Goal: Communication & Community: Answer question/provide support

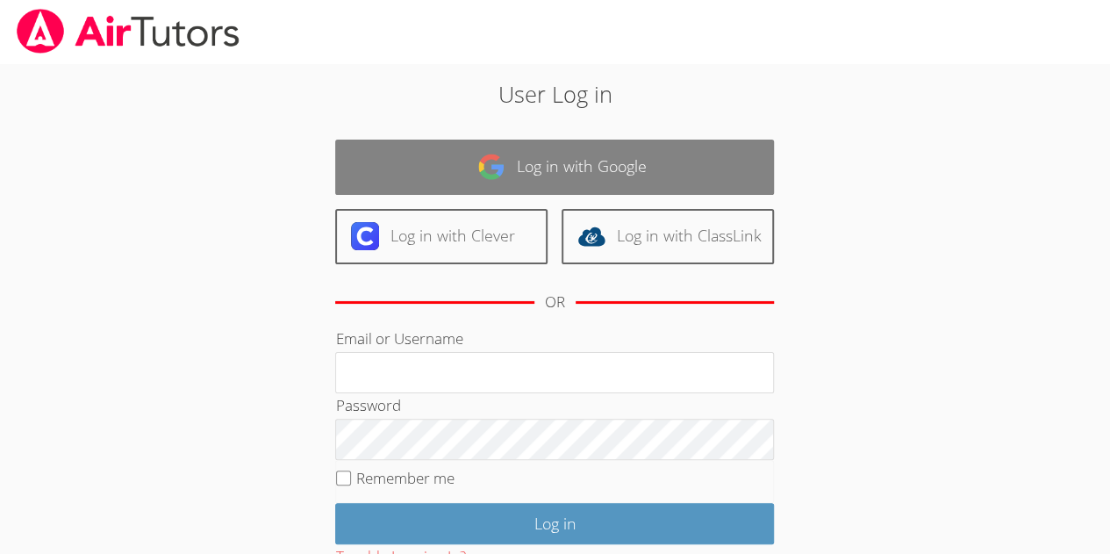
click at [538, 156] on link "Log in with Google" at bounding box center [554, 167] width 439 height 55
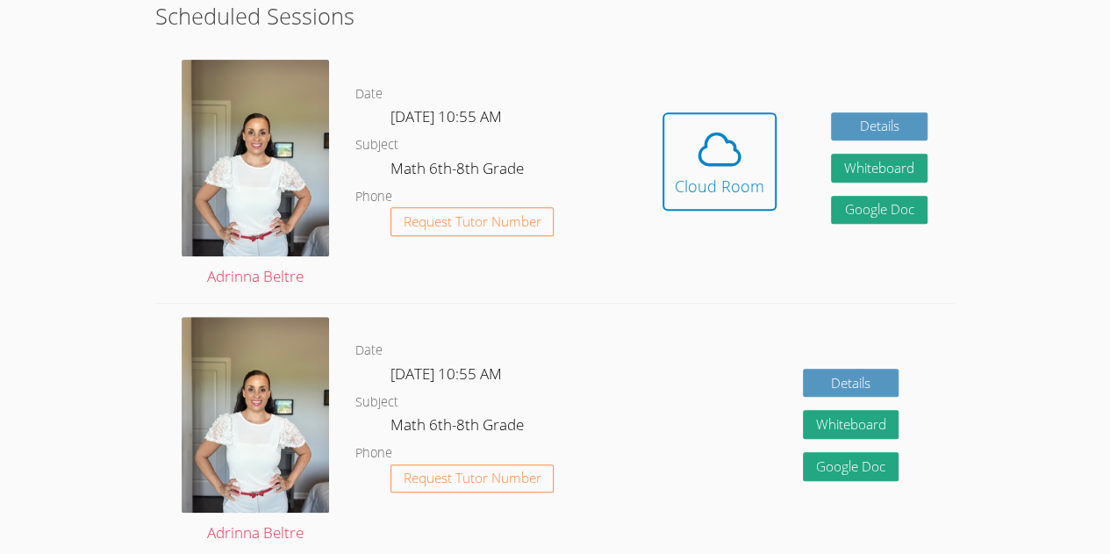
scroll to position [348, 0]
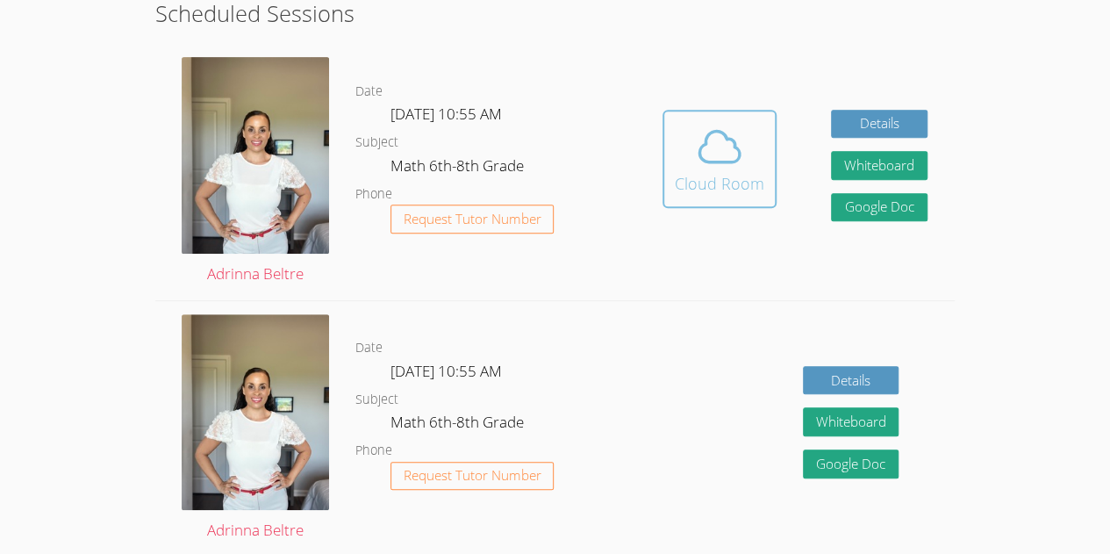
click at [702, 168] on icon at bounding box center [719, 146] width 49 height 49
click at [735, 148] on icon at bounding box center [719, 146] width 40 height 31
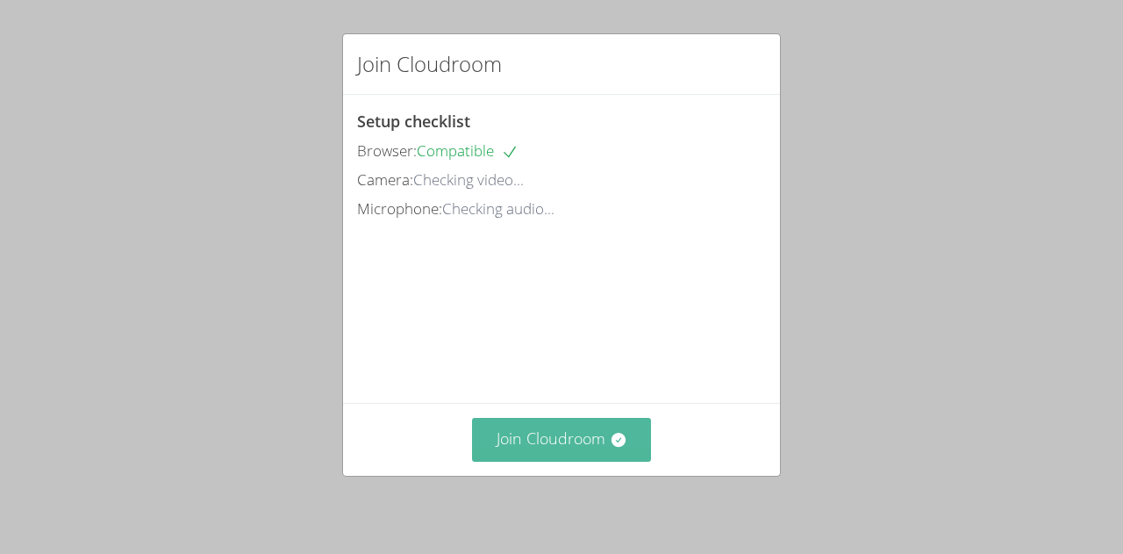
click at [574, 427] on button "Join Cloudroom" at bounding box center [562, 439] width 180 height 43
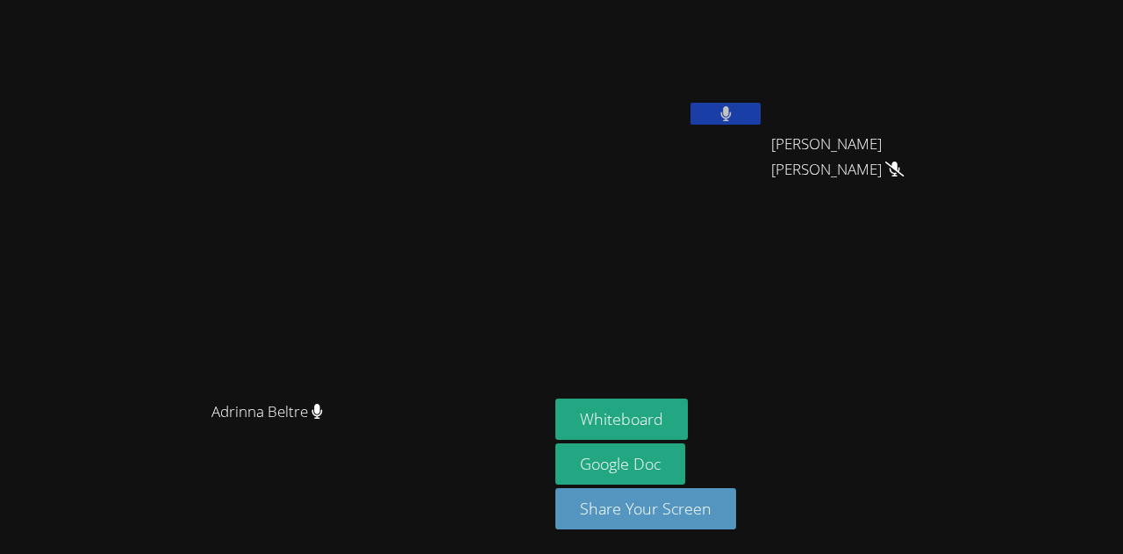
click at [761, 110] on button at bounding box center [726, 114] width 70 height 22
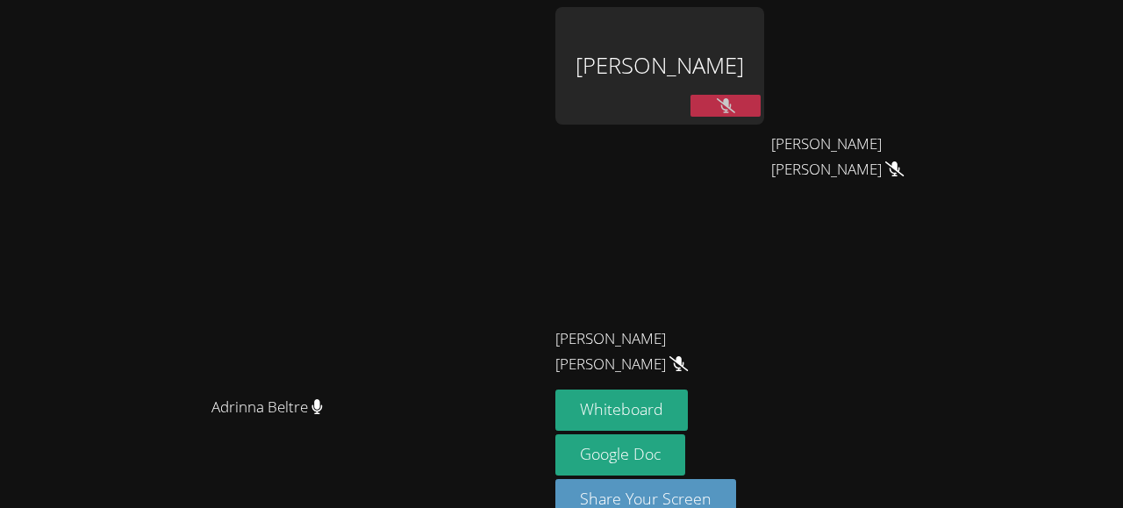
drag, startPoint x: 506, startPoint y: 75, endPoint x: 506, endPoint y: 29, distance: 45.6
click at [506, 29] on div "Adrinna Beltre Adrinna Beltre" at bounding box center [274, 272] width 534 height 531
click at [532, 5] on main "Adrinna Beltre Adrinna Beltre" at bounding box center [274, 272] width 549 height 545
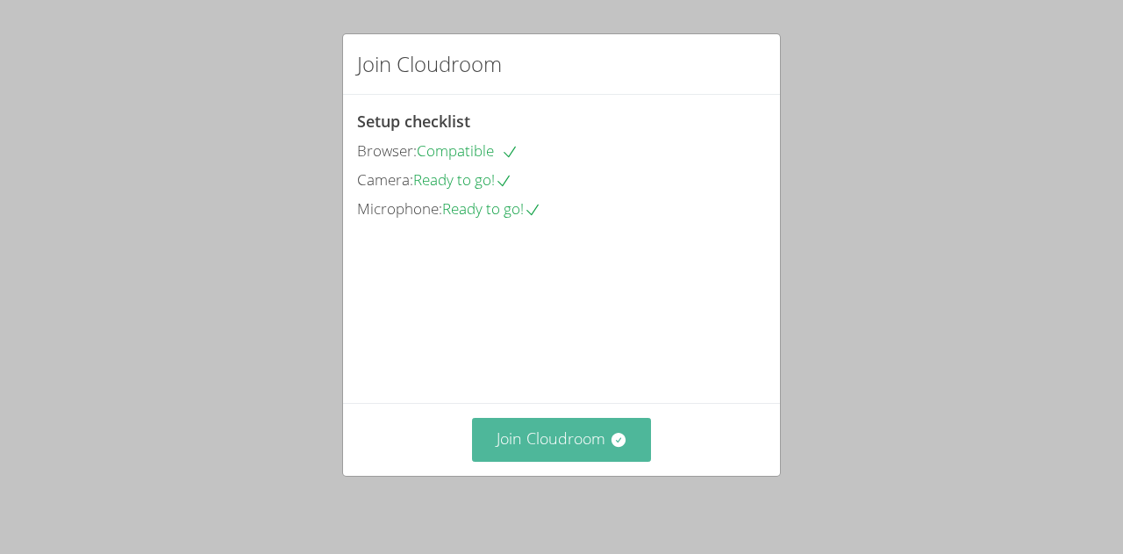
click at [546, 423] on button "Join Cloudroom" at bounding box center [562, 439] width 180 height 43
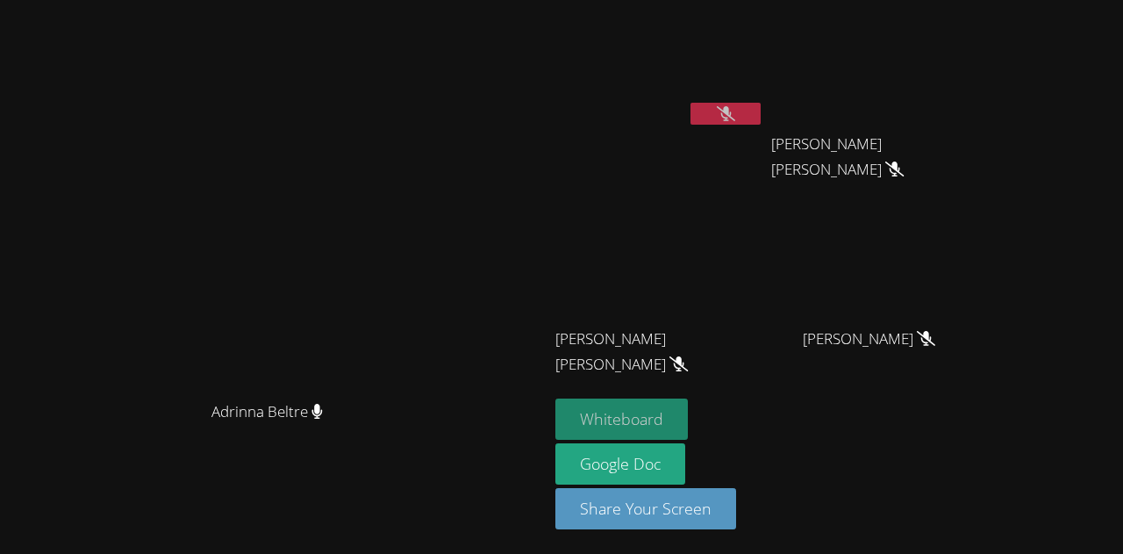
click at [688, 422] on button "Whiteboard" at bounding box center [622, 418] width 133 height 41
click at [761, 106] on button at bounding box center [726, 114] width 70 height 22
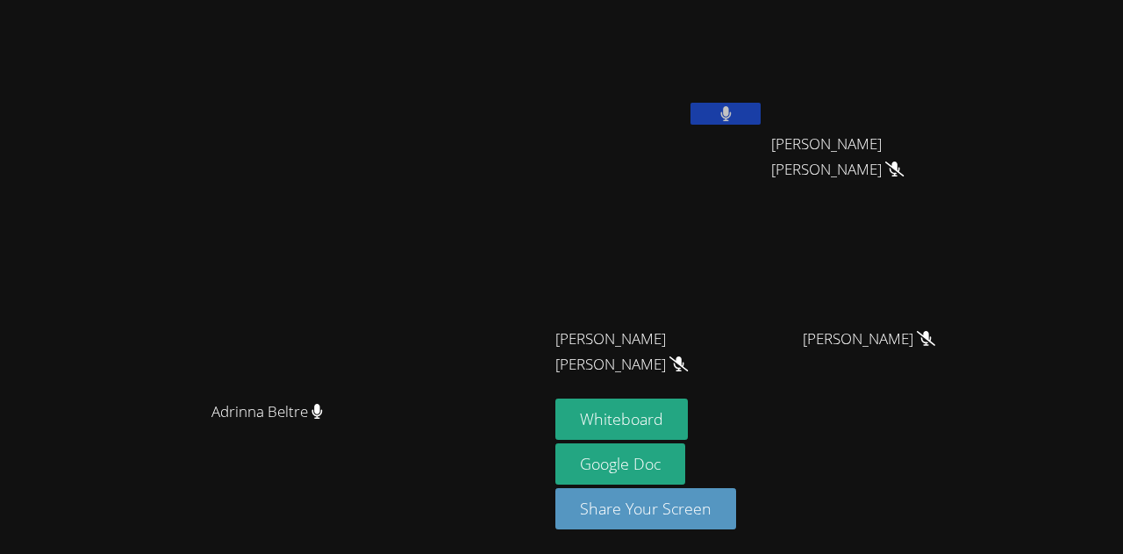
click at [761, 106] on button at bounding box center [726, 114] width 70 height 22
click at [761, 115] on button at bounding box center [726, 114] width 70 height 22
click at [761, 118] on button at bounding box center [726, 114] width 70 height 22
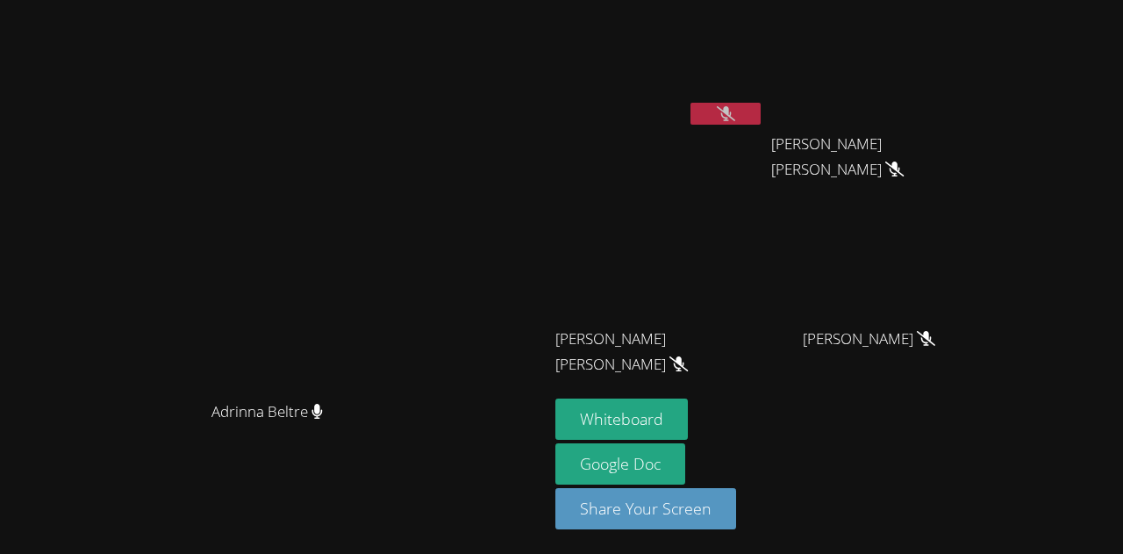
click at [761, 117] on button at bounding box center [726, 114] width 70 height 22
click at [761, 103] on button at bounding box center [726, 114] width 70 height 22
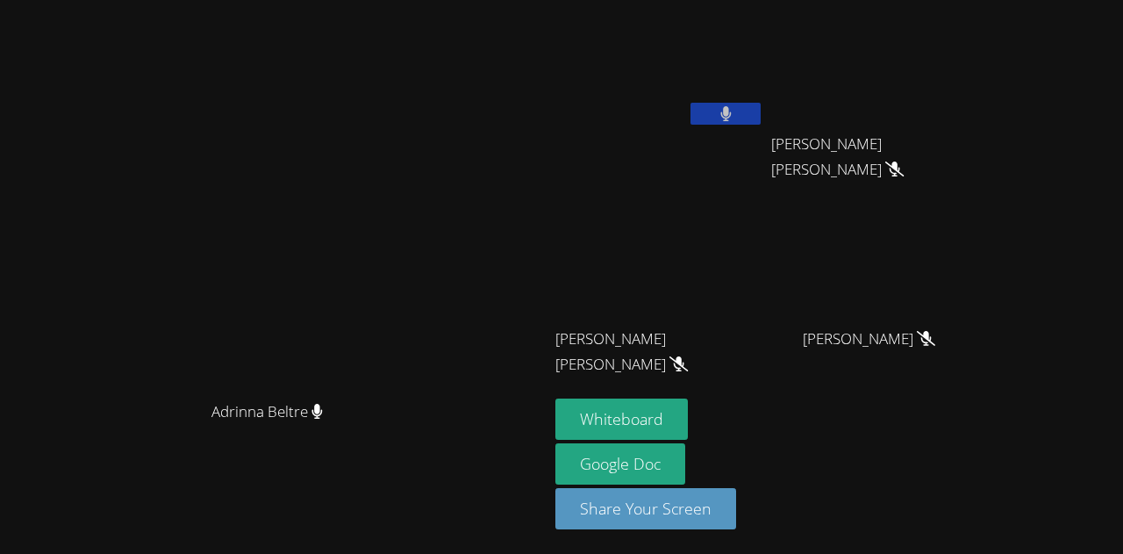
click at [761, 103] on button at bounding box center [726, 114] width 70 height 22
click at [761, 125] on div at bounding box center [726, 116] width 70 height 26
click at [735, 106] on icon at bounding box center [726, 113] width 18 height 15
click at [732, 106] on icon at bounding box center [726, 113] width 11 height 15
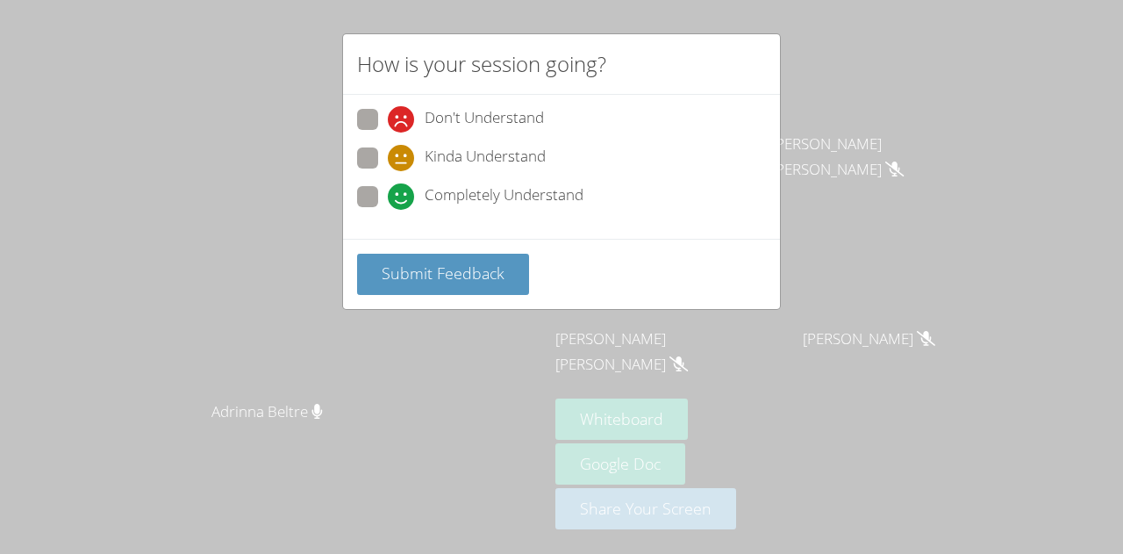
click at [388, 210] on span at bounding box center [388, 210] width 0 height 0
click at [388, 197] on input "Completely Understand" at bounding box center [395, 193] width 15 height 15
radio input "true"
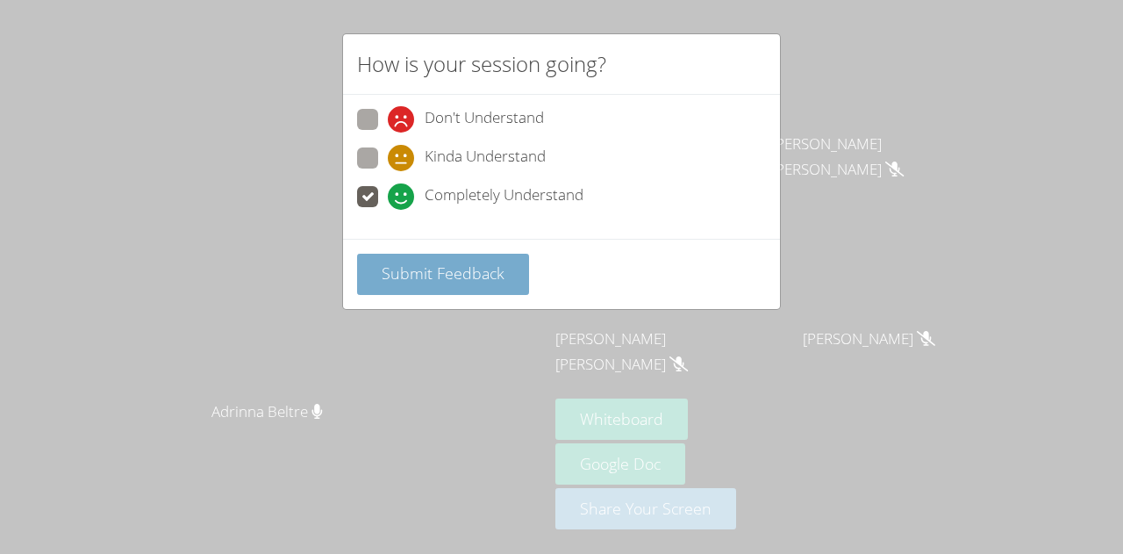
click at [413, 257] on button "Submit Feedback" at bounding box center [443, 274] width 172 height 41
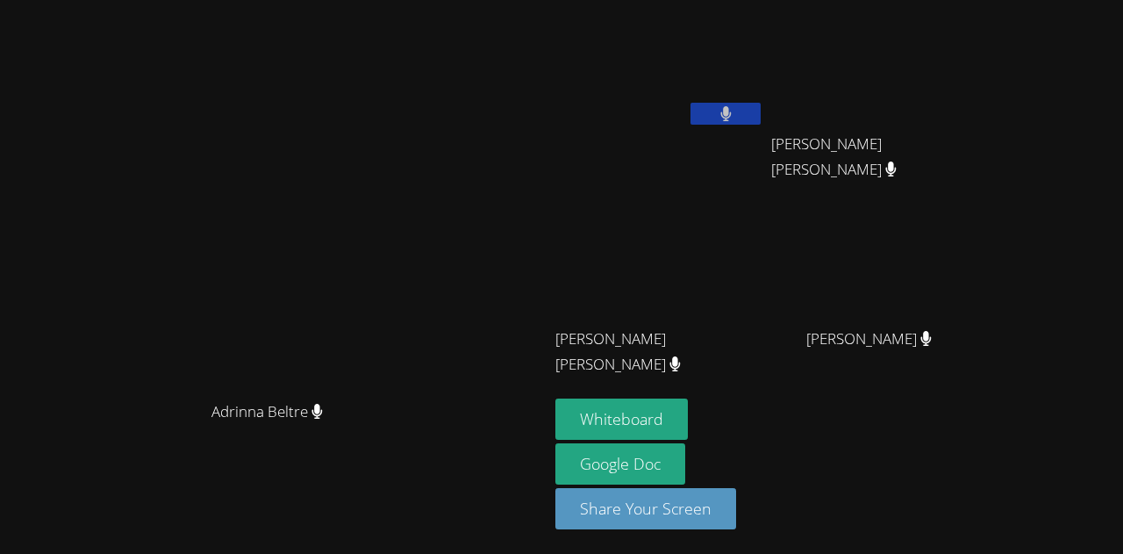
click at [761, 117] on button at bounding box center [726, 114] width 70 height 22
